Goal: Information Seeking & Learning: Learn about a topic

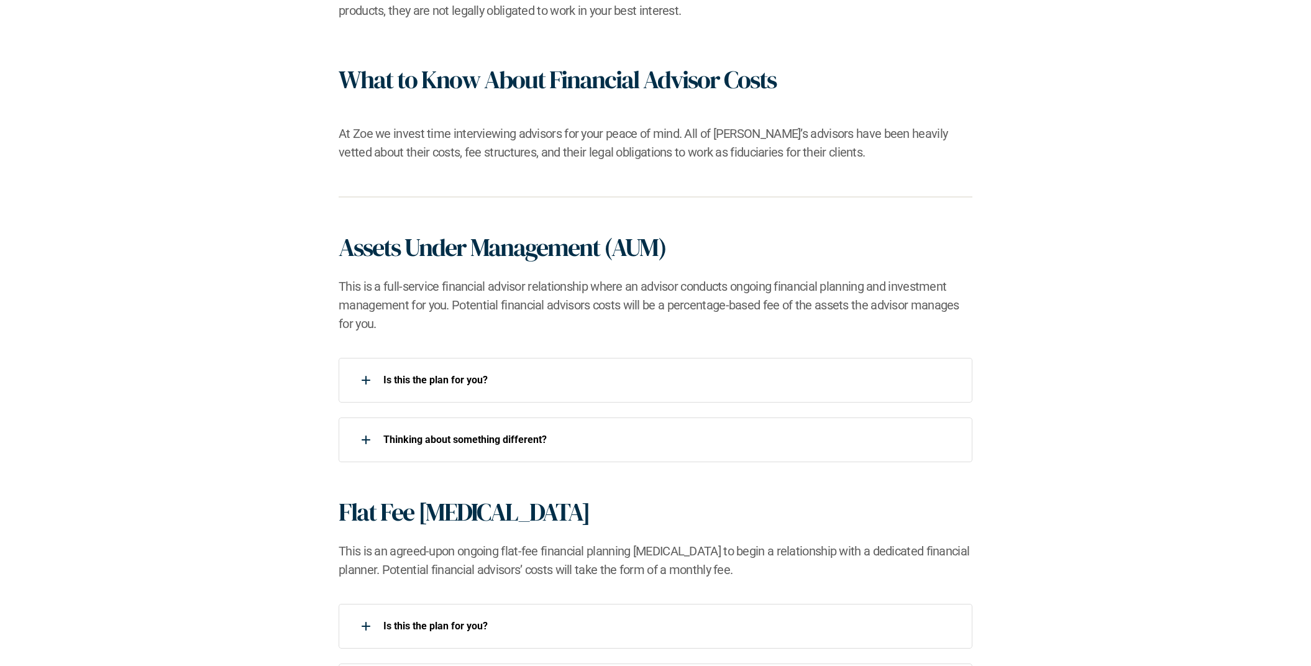
scroll to position [647, 0]
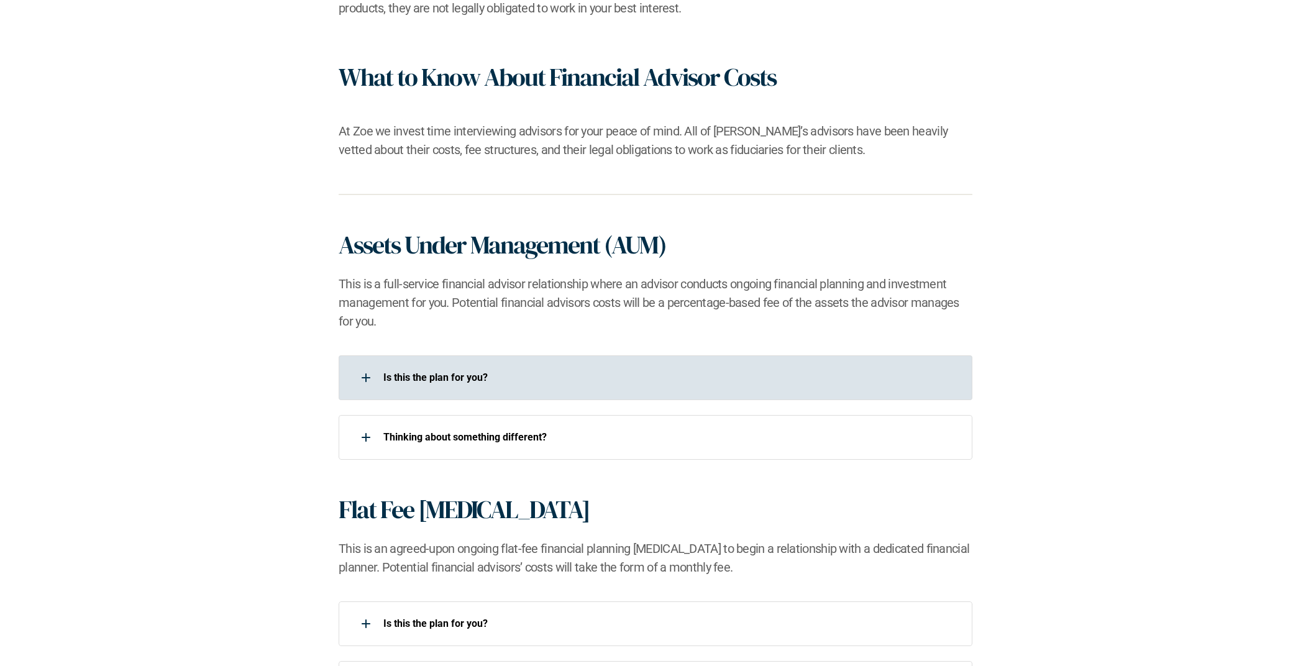
click at [403, 384] on div "Is this the plan for you?​" at bounding box center [648, 377] width 618 height 25
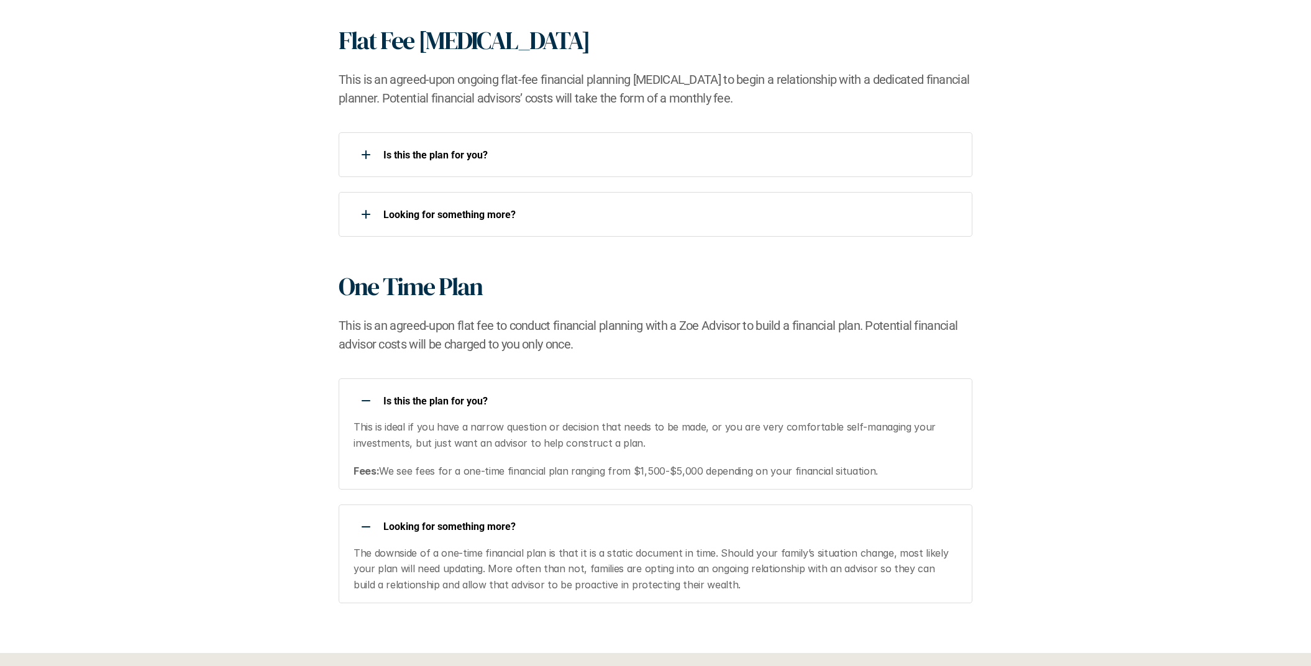
scroll to position [1226, 0]
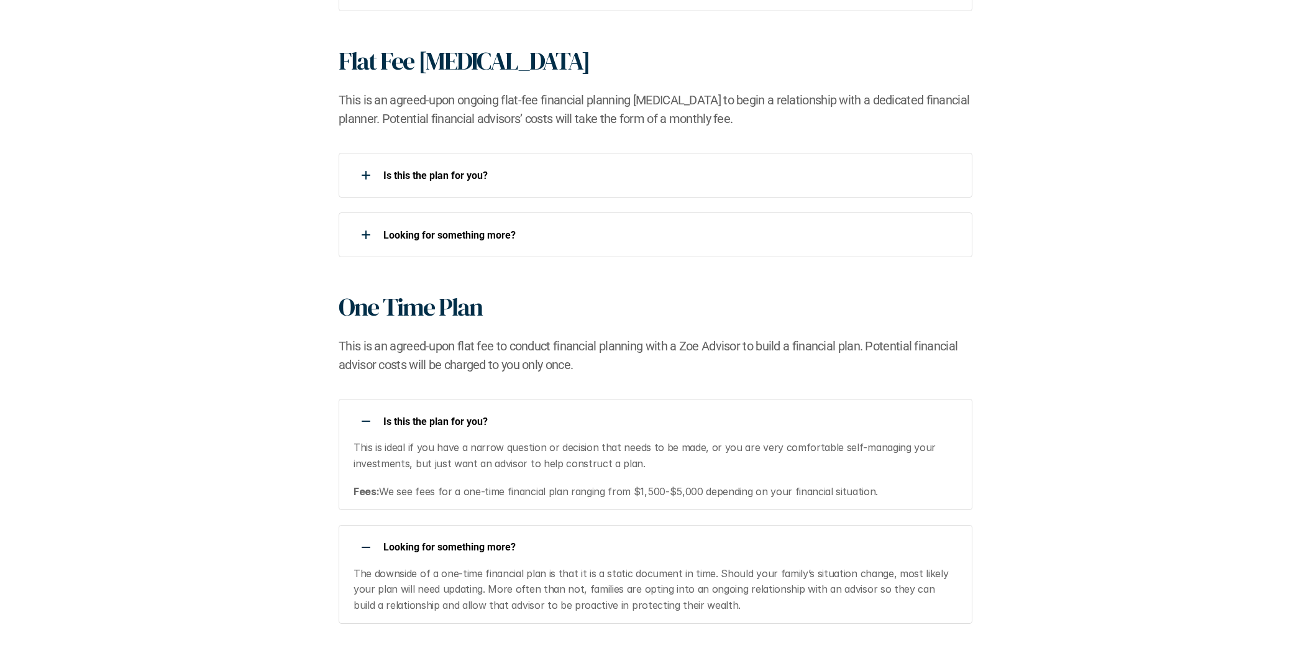
click at [395, 309] on h1 "One Time Plan" at bounding box center [411, 307] width 144 height 30
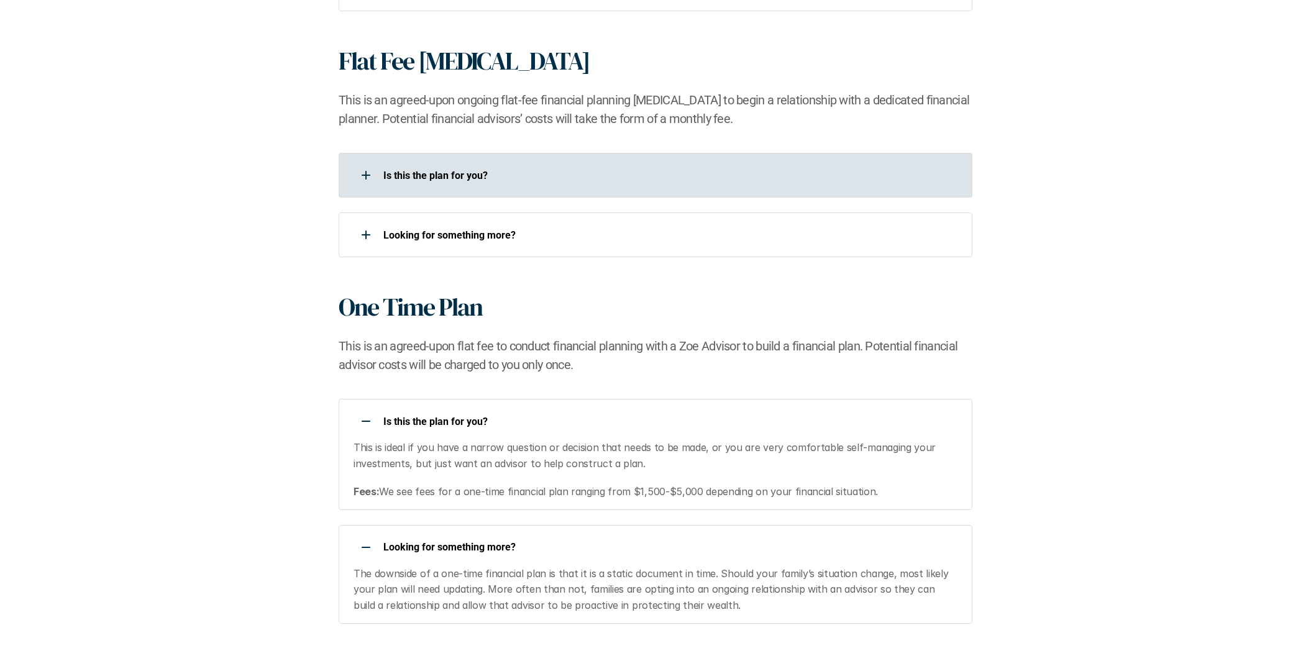
click at [432, 184] on div "Is this the plan for you?​" at bounding box center [648, 175] width 618 height 25
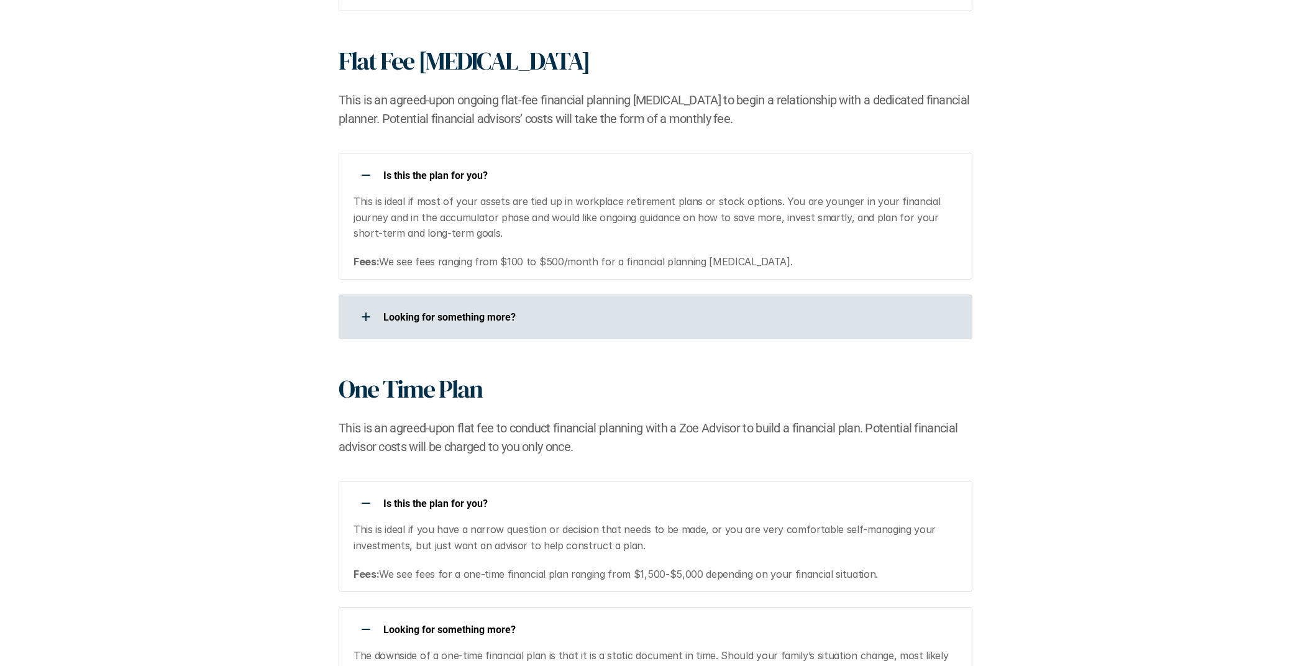
click at [398, 326] on div "Looking for something more?​" at bounding box center [648, 316] width 618 height 25
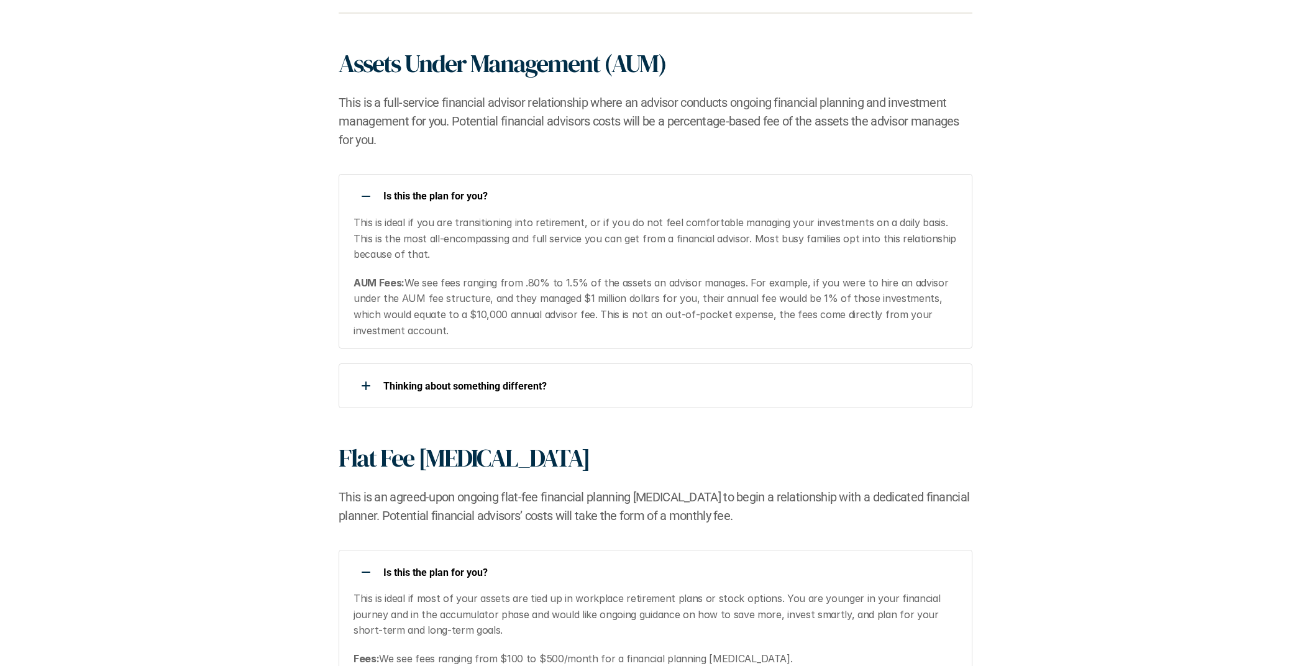
scroll to position [820, 0]
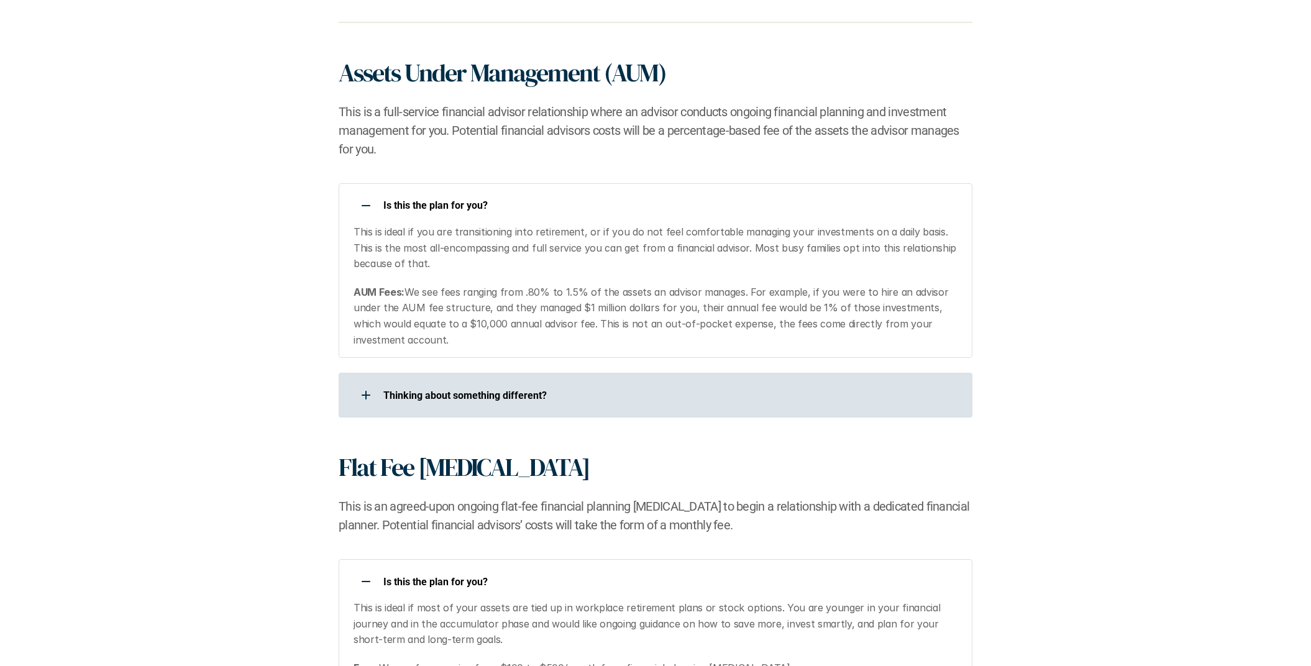
click at [365, 393] on use at bounding box center [365, 395] width 1 height 9
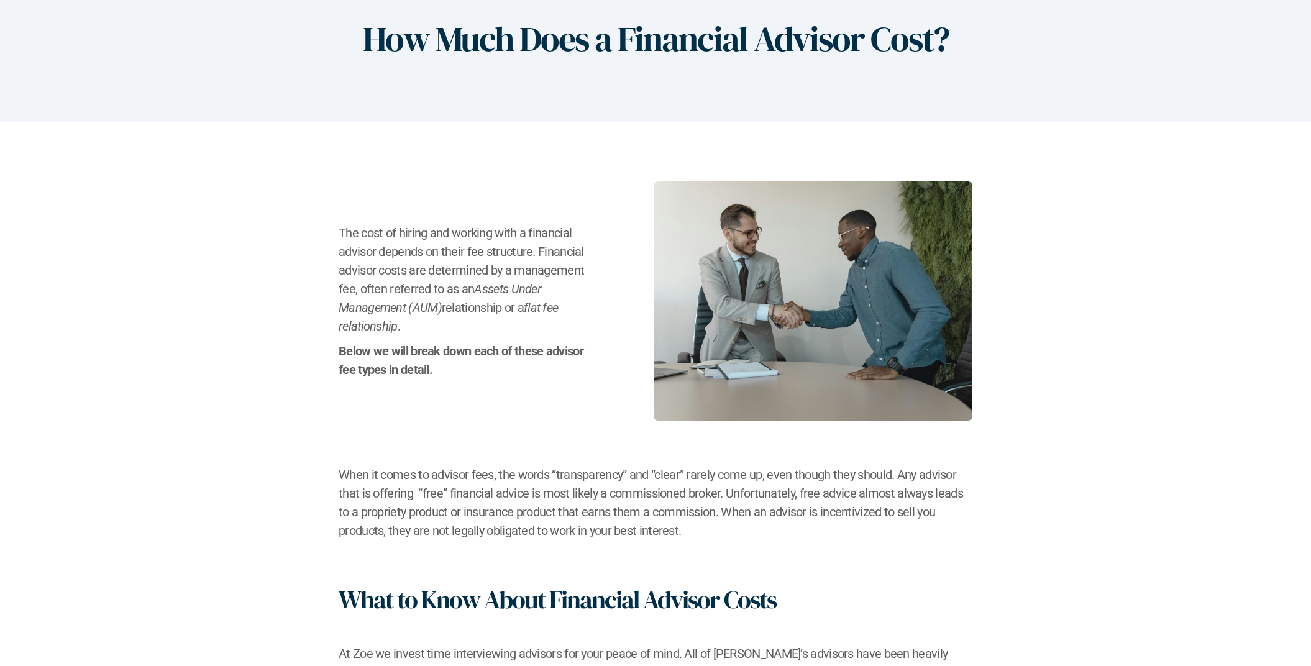
scroll to position [0, 0]
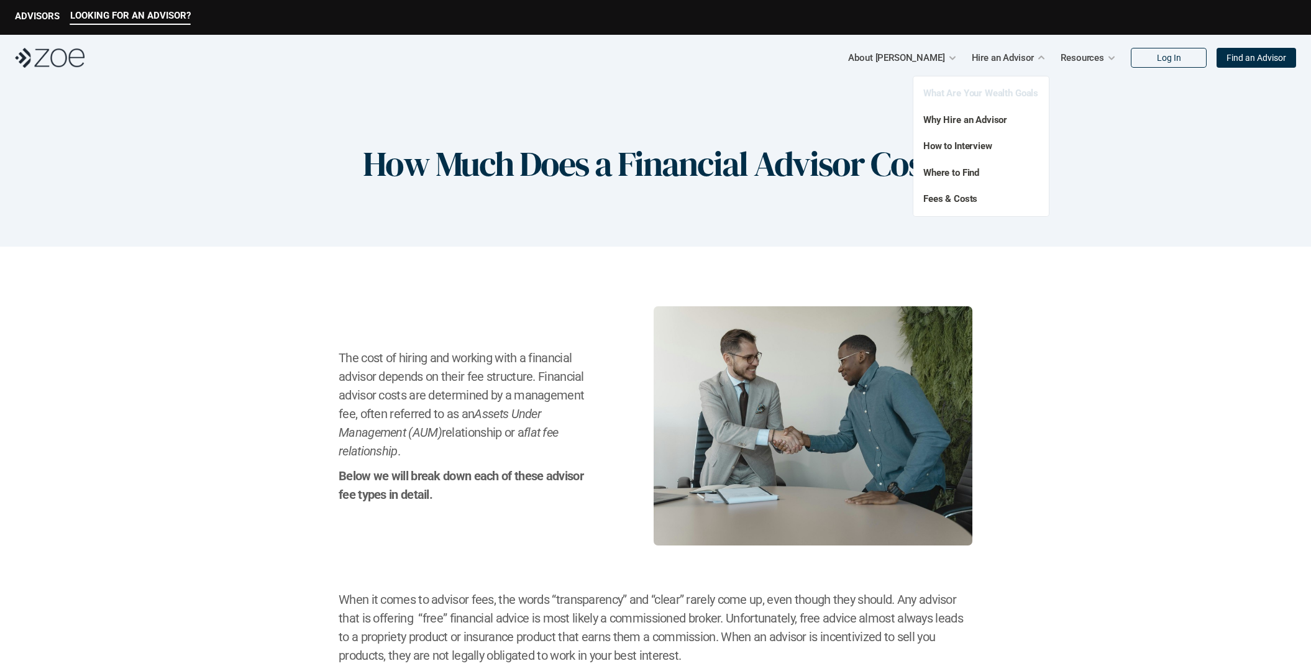
click at [966, 96] on link "What Are Your Wealth Goals" at bounding box center [980, 93] width 115 height 11
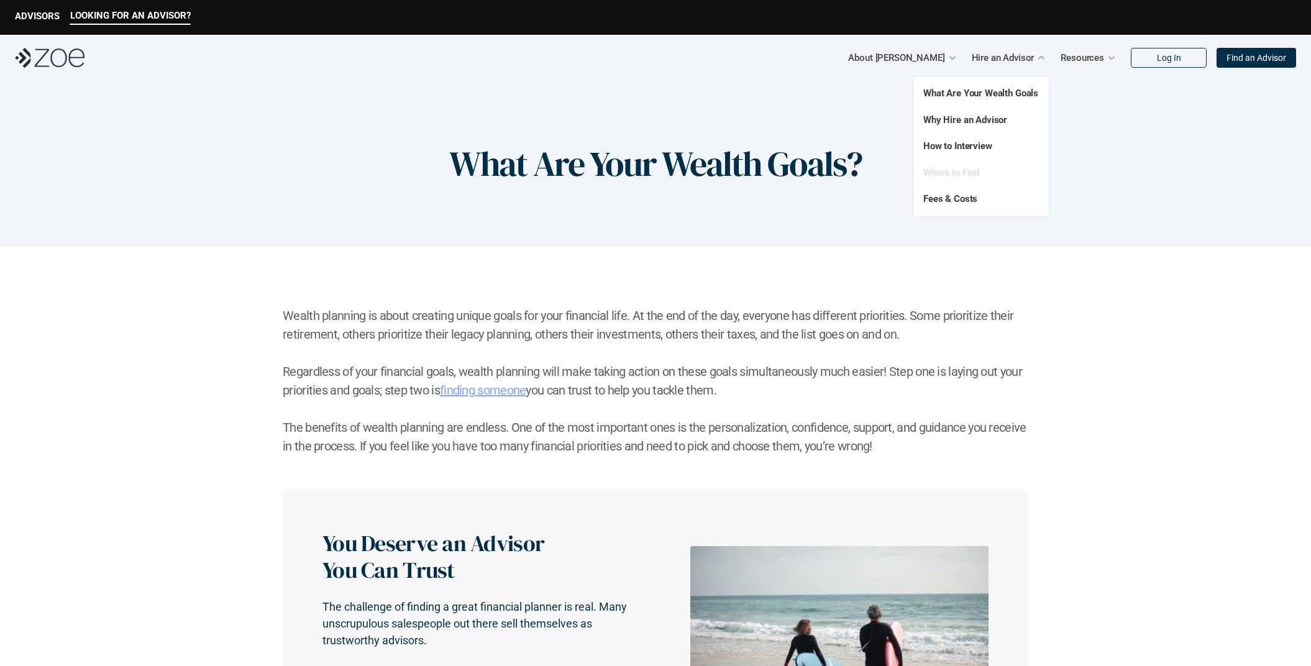
click at [959, 173] on link "Where to Find" at bounding box center [951, 172] width 56 height 11
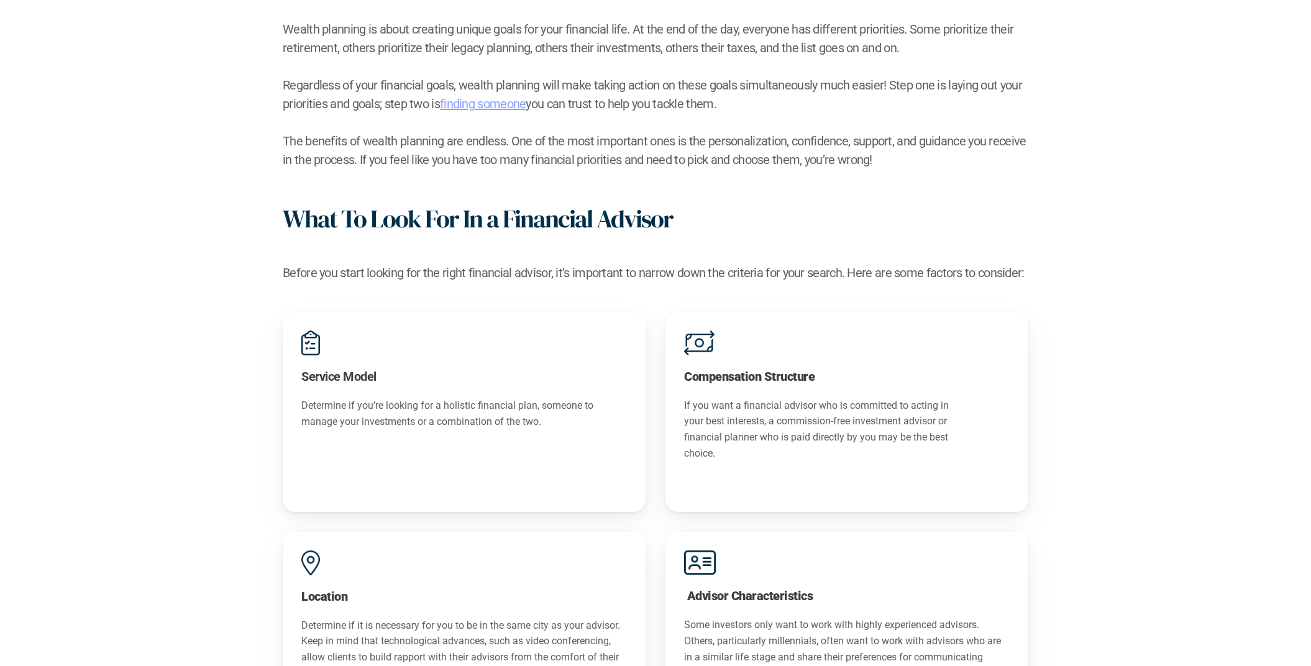
scroll to position [461, 0]
